Goal: Task Accomplishment & Management: Manage account settings

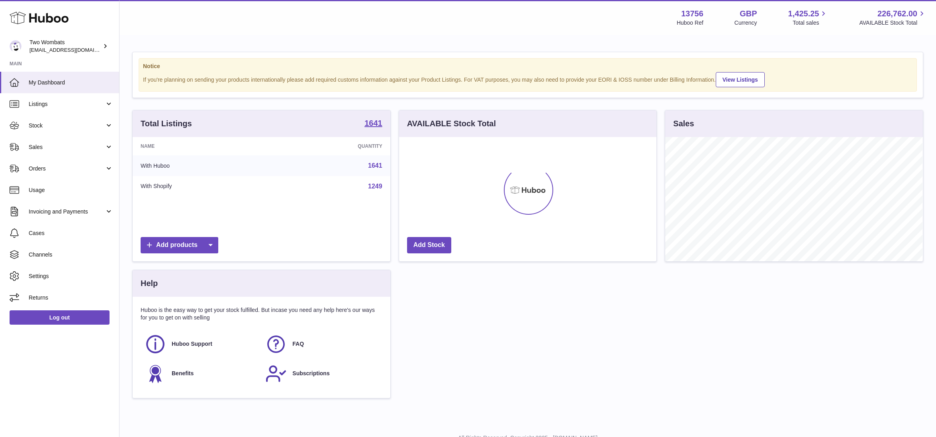
scroll to position [124, 257]
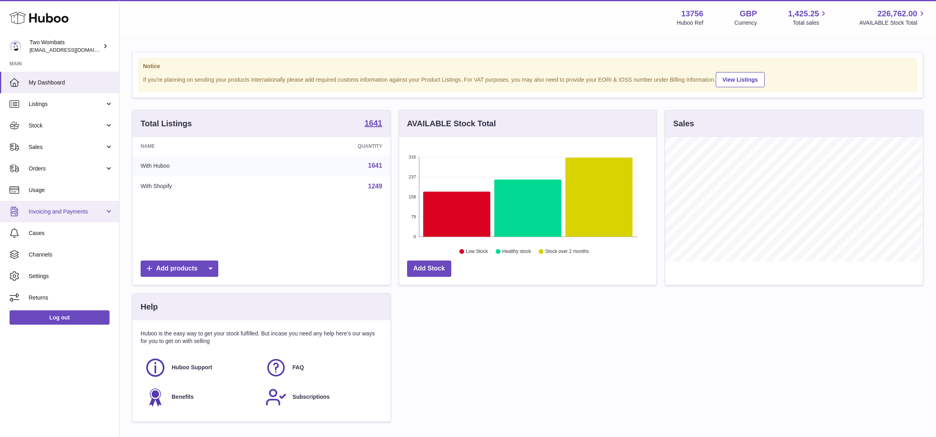
click at [74, 210] on span "Invoicing and Payments" at bounding box center [67, 212] width 76 height 8
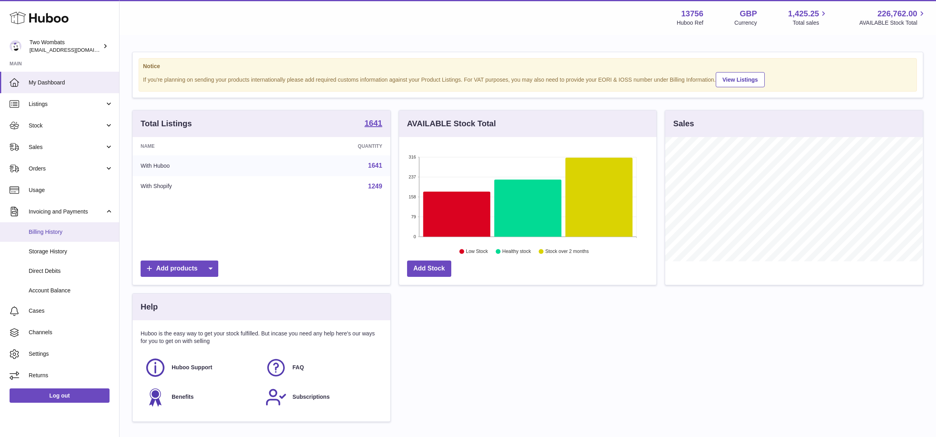
click at [68, 232] on span "Billing History" at bounding box center [71, 232] width 84 height 8
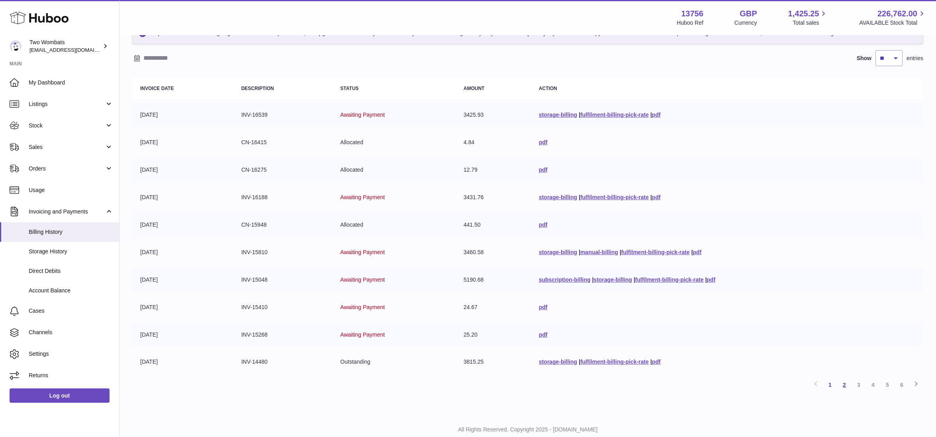
click at [843, 382] on link "2" at bounding box center [844, 385] width 14 height 14
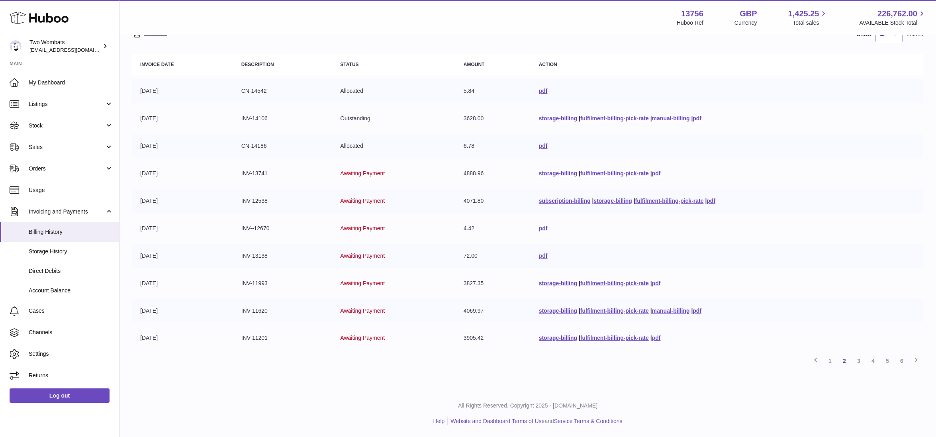
scroll to position [24, 0]
